Goal: Transaction & Acquisition: Purchase product/service

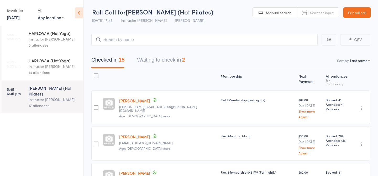
click at [354, 17] on link "Exit roll call" at bounding box center [356, 12] width 27 height 10
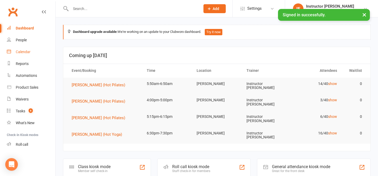
click at [24, 51] on div "Calendar" at bounding box center [23, 52] width 15 height 4
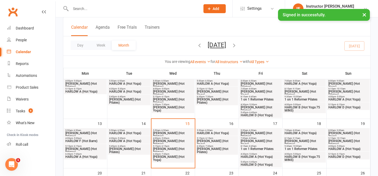
scroll to position [88, 0]
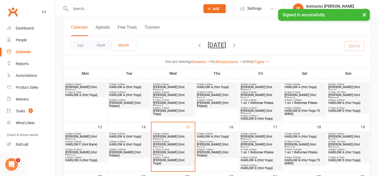
click at [176, 136] on span "HARLOW C (Hot Pilates)" at bounding box center [173, 138] width 40 height 6
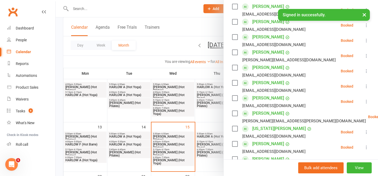
scroll to position [0, 0]
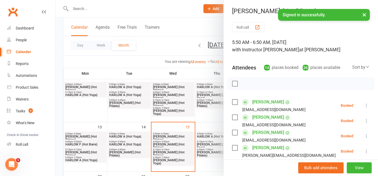
click at [248, 28] on button "Roll call" at bounding box center [248, 27] width 33 height 10
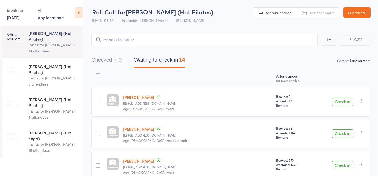
click at [320, 12] on span "Scanner input" at bounding box center [322, 12] width 24 height 5
click at [234, 43] on input "search" at bounding box center [204, 40] width 226 height 12
type input "20231"
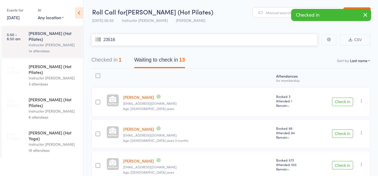
type input "23516"
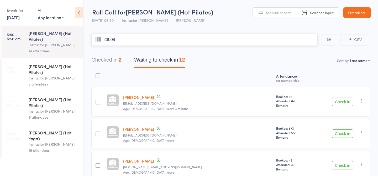
type input "23008"
type input "23837"
click at [340, 103] on button "Check in" at bounding box center [342, 101] width 21 height 8
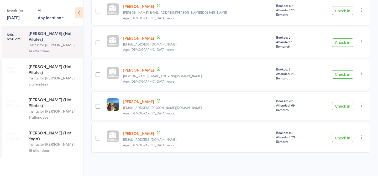
scroll to position [204, 0]
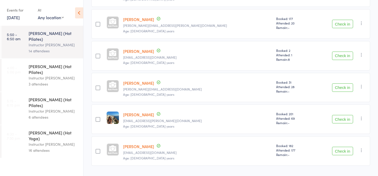
click at [338, 88] on button "Check in" at bounding box center [342, 87] width 21 height 8
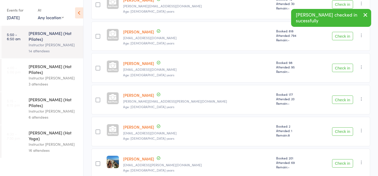
scroll to position [0, 0]
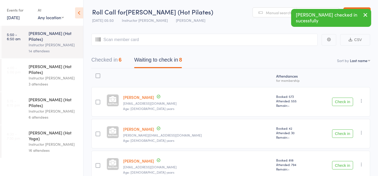
click at [104, 61] on button "Checked in 6" at bounding box center [106, 61] width 30 height 14
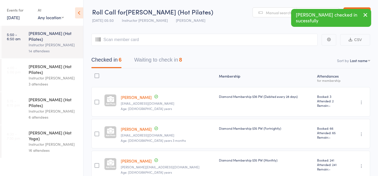
click at [158, 60] on button "Waiting to check in 8" at bounding box center [158, 61] width 48 height 14
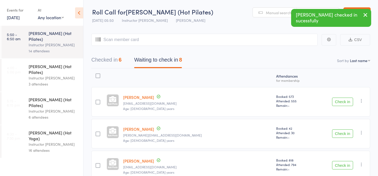
click at [100, 61] on button "Checked in 6" at bounding box center [106, 61] width 30 height 14
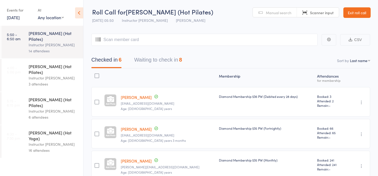
click at [176, 60] on button "Waiting to check in 8" at bounding box center [158, 61] width 48 height 14
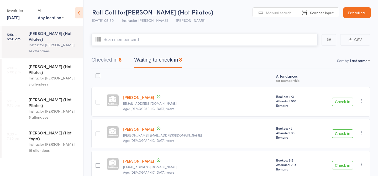
click at [184, 43] on input "search" at bounding box center [204, 40] width 226 height 12
type input "23551"
type input "23459"
type input "23060"
type input "22773"
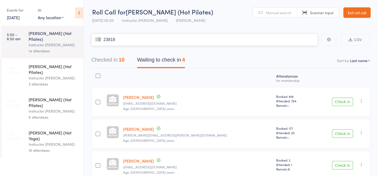
type input "23818"
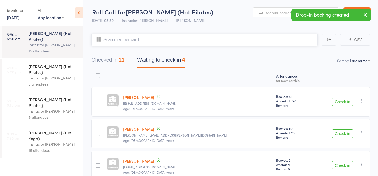
scroll to position [59, 0]
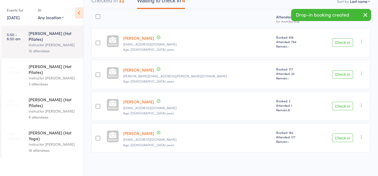
click at [346, 138] on button "Check in" at bounding box center [342, 137] width 21 height 8
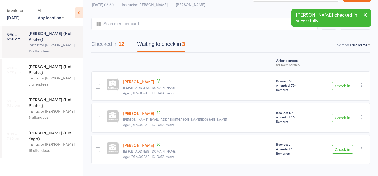
scroll to position [0, 0]
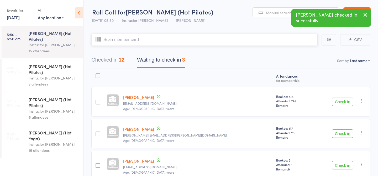
click at [144, 39] on input "search" at bounding box center [204, 40] width 226 height 12
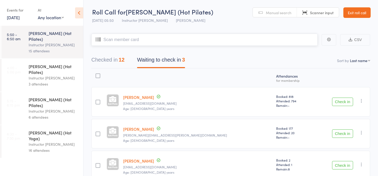
click at [136, 36] on input "search" at bounding box center [204, 40] width 226 height 12
click at [118, 60] on button "Checked in 12" at bounding box center [107, 61] width 33 height 14
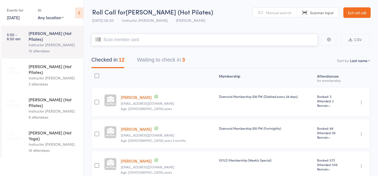
click at [161, 64] on button "Waiting to check in 3" at bounding box center [161, 61] width 48 height 14
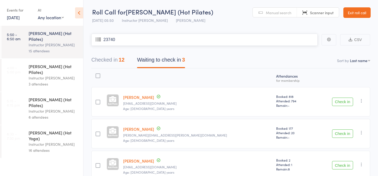
type input "23740"
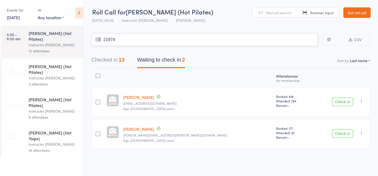
type input "21974"
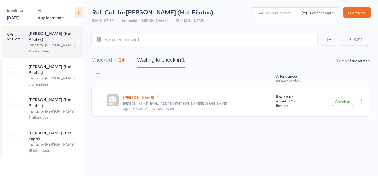
click at [359, 16] on link "Exit roll call" at bounding box center [356, 12] width 27 height 10
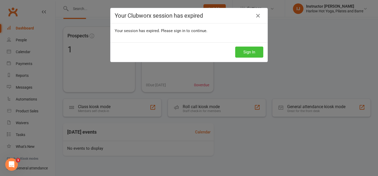
click at [247, 53] on button "Sign In" at bounding box center [249, 51] width 28 height 11
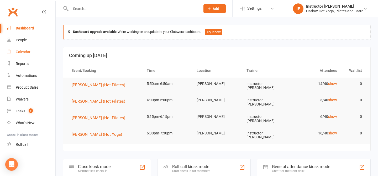
click at [33, 50] on link "Calendar" at bounding box center [31, 52] width 49 height 12
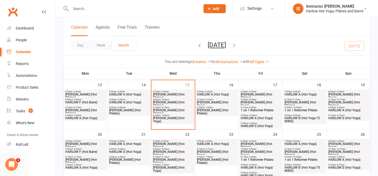
scroll to position [128, 0]
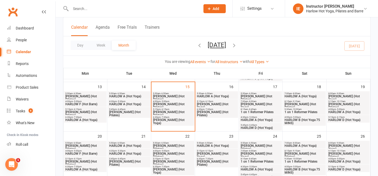
click at [129, 94] on span "HARLOW A (Hot Yoga)" at bounding box center [129, 95] width 40 height 3
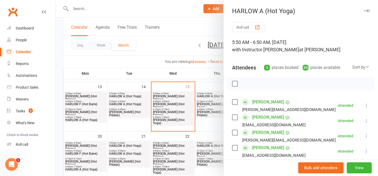
click at [168, 44] on div at bounding box center [217, 88] width 322 height 176
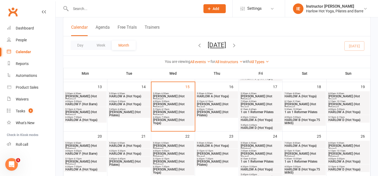
click at [214, 94] on span "HARLOW A (Hot Yoga)" at bounding box center [217, 95] width 40 height 3
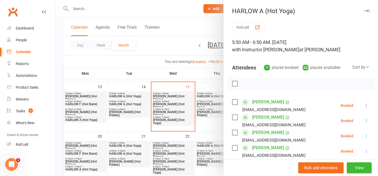
click at [189, 31] on div at bounding box center [217, 88] width 322 height 176
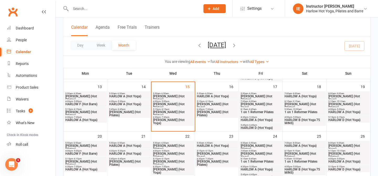
click at [255, 92] on span "- 6:50am" at bounding box center [252, 93] width 8 height 2
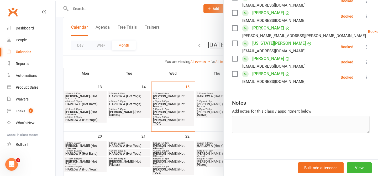
scroll to position [0, 0]
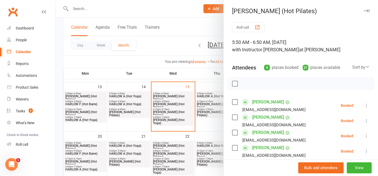
click at [183, 26] on div at bounding box center [217, 88] width 322 height 176
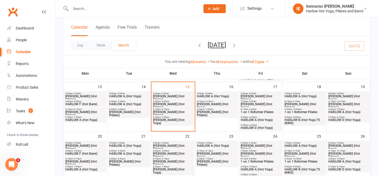
click at [96, 94] on span "5:50am - 6:50am" at bounding box center [85, 93] width 40 height 2
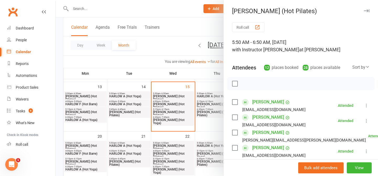
click at [186, 25] on div at bounding box center [217, 88] width 322 height 176
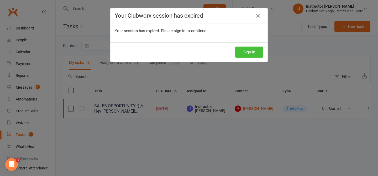
click at [247, 54] on button "Sign In" at bounding box center [249, 51] width 28 height 11
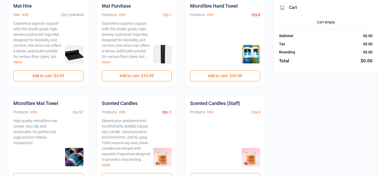
scroll to position [177, 0]
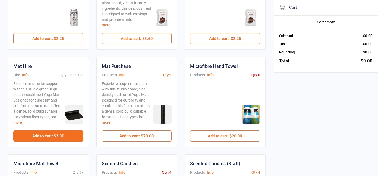
click at [60, 138] on button "Add to cart : $3.00" at bounding box center [48, 135] width 70 height 11
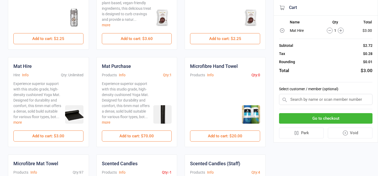
click at [298, 120] on button "Go to checkout" at bounding box center [325, 118] width 93 height 11
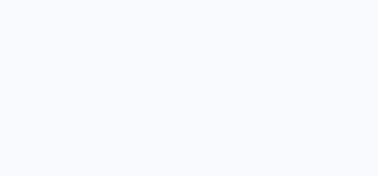
scroll to position [14, 0]
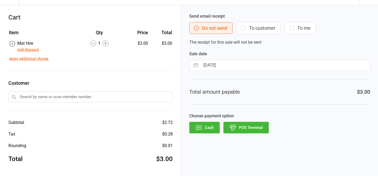
click at [236, 127] on button "POS Terminal" at bounding box center [245, 128] width 45 height 12
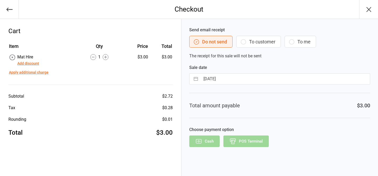
scroll to position [0, 0]
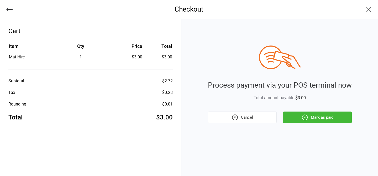
click at [345, 117] on button "Mark as paid" at bounding box center [317, 117] width 69 height 12
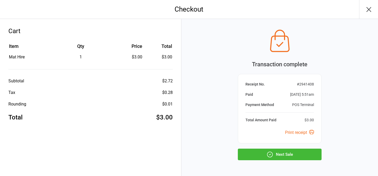
click at [300, 155] on button "Next Sale" at bounding box center [280, 154] width 84 height 12
